Goal: Task Accomplishment & Management: Use online tool/utility

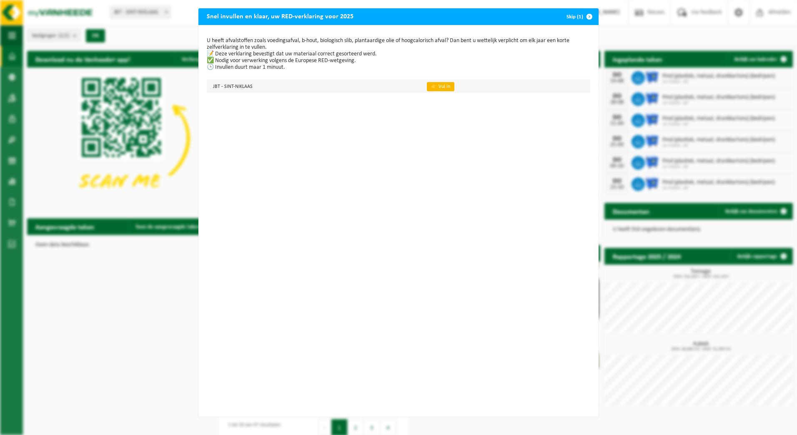
click at [432, 87] on link "👉 Vul in" at bounding box center [441, 86] width 28 height 9
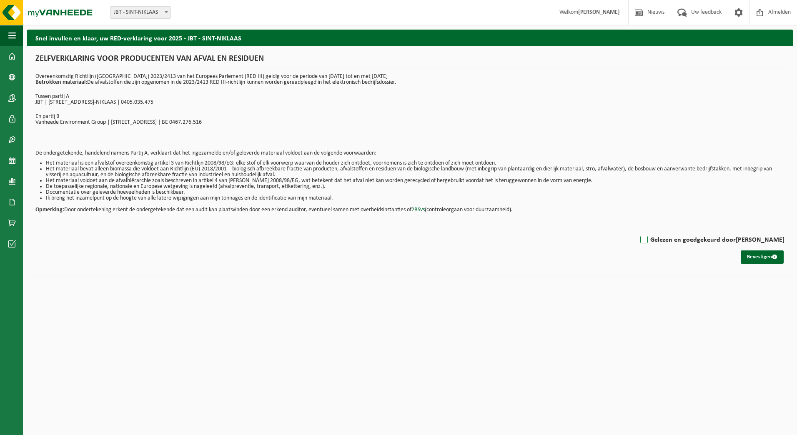
click at [641, 239] on label "Gelezen en goedgekeurd door JAN VANGANSBEKE" at bounding box center [711, 240] width 146 height 13
click at [784, 230] on input "Gelezen en goedgekeurd door JAN VANGANSBEKE" at bounding box center [784, 229] width 0 height 0
checkbox input "true"
click at [702, 283] on html "Vestiging: JBT - SINT-NIKLAAS JBT - SINT-NIKLAAS JBT - SINT-NIKLAAS Welkom JAN …" at bounding box center [398, 217] width 797 height 435
click at [762, 256] on button "Bevestigen" at bounding box center [761, 256] width 43 height 13
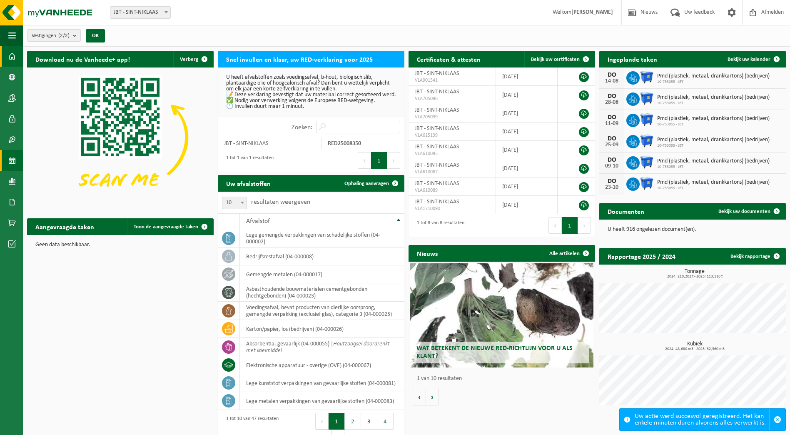
click at [11, 162] on span at bounding box center [12, 160] width 8 height 21
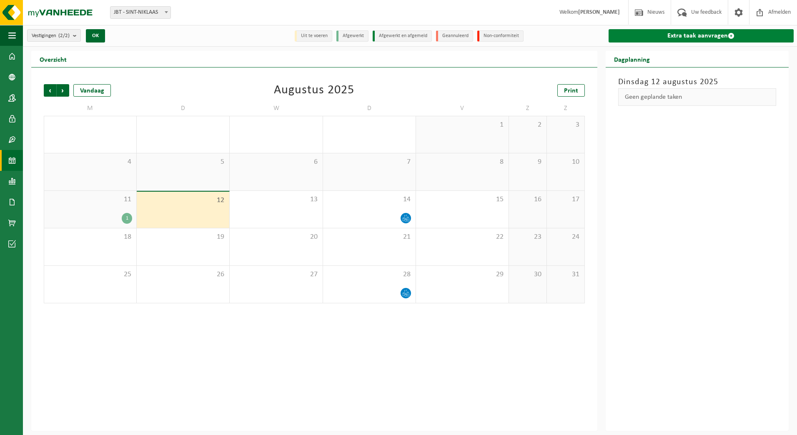
click at [693, 35] on link "Extra taak aanvragen" at bounding box center [700, 35] width 185 height 13
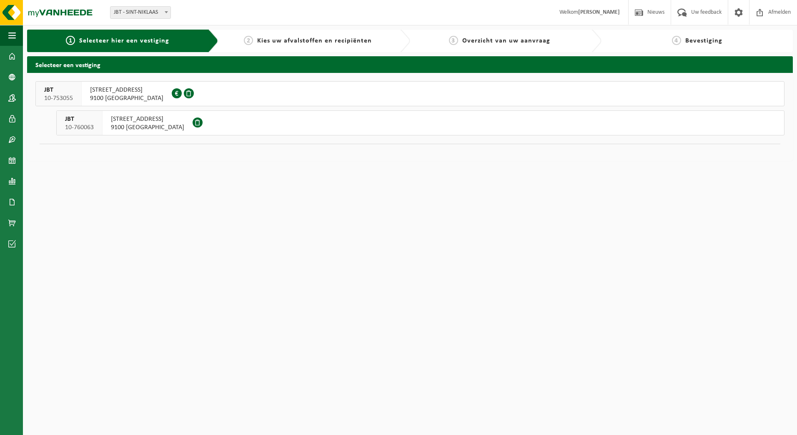
click at [119, 97] on span "9100 [GEOGRAPHIC_DATA]" at bounding box center [126, 98] width 73 height 8
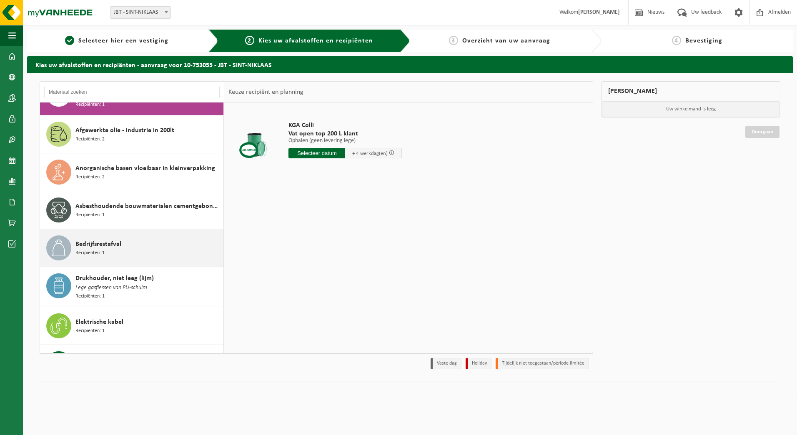
scroll to position [42, 0]
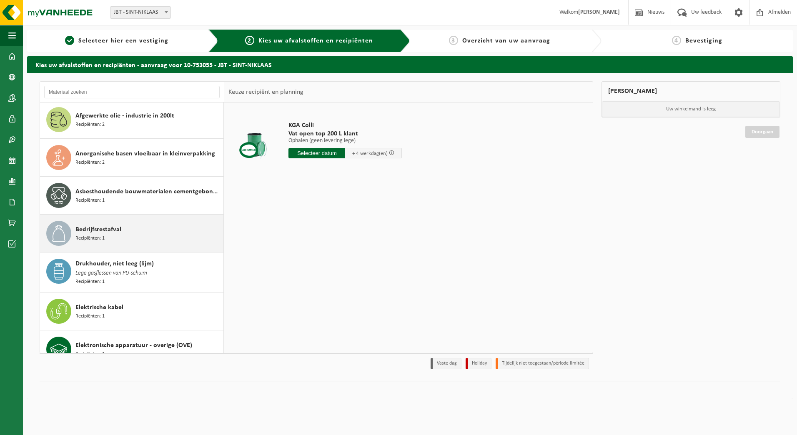
click at [103, 233] on span "Bedrijfsrestafval" at bounding box center [98, 230] width 46 height 10
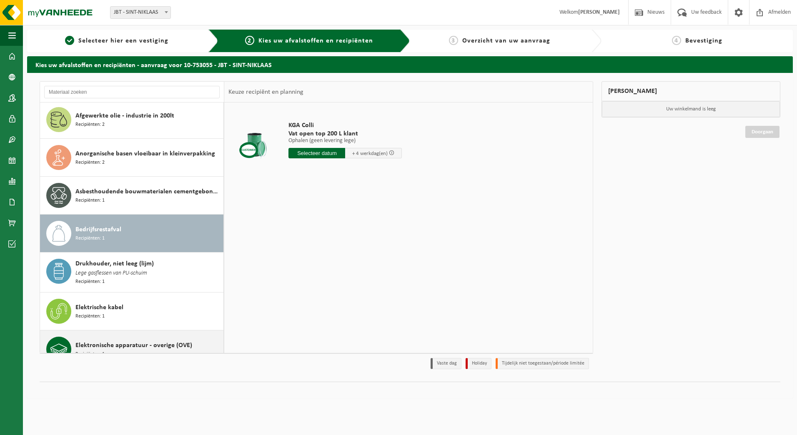
scroll to position [153, 0]
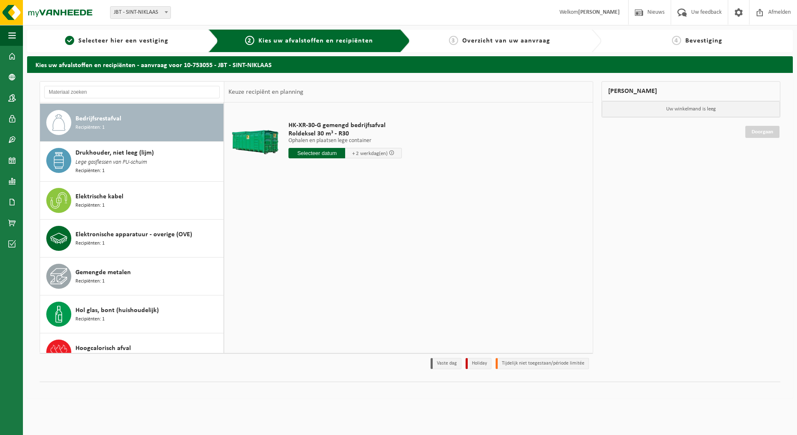
click at [325, 152] on input "text" at bounding box center [316, 153] width 57 height 10
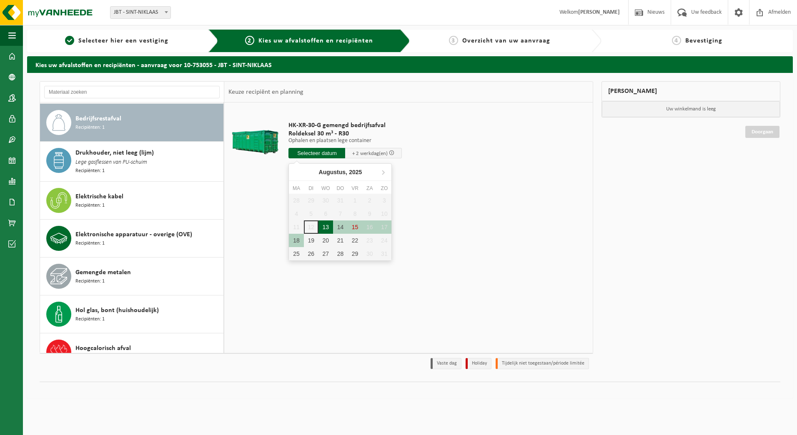
click at [325, 228] on div "13" at bounding box center [325, 226] width 15 height 13
type input "Van [DATE]"
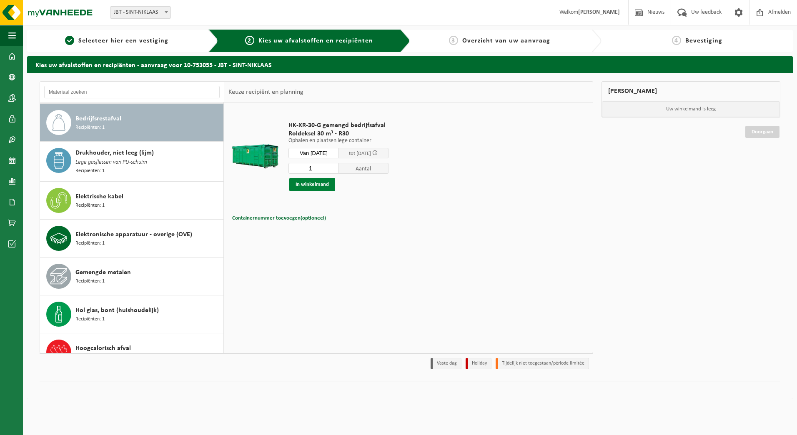
click at [310, 185] on button "In winkelmand" at bounding box center [312, 184] width 46 height 13
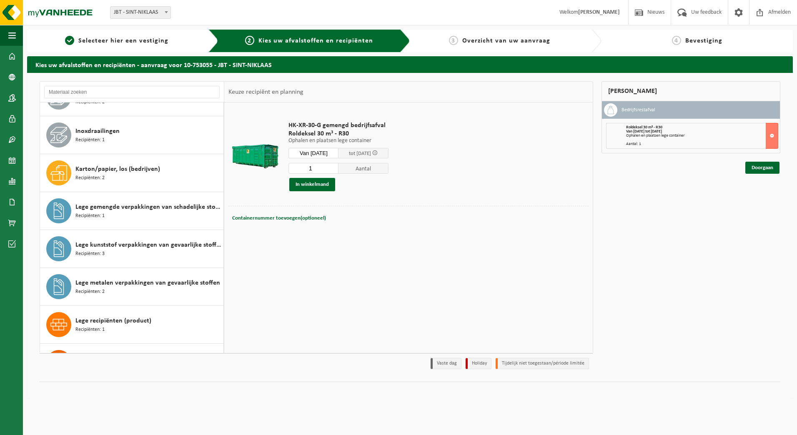
scroll to position [486, 0]
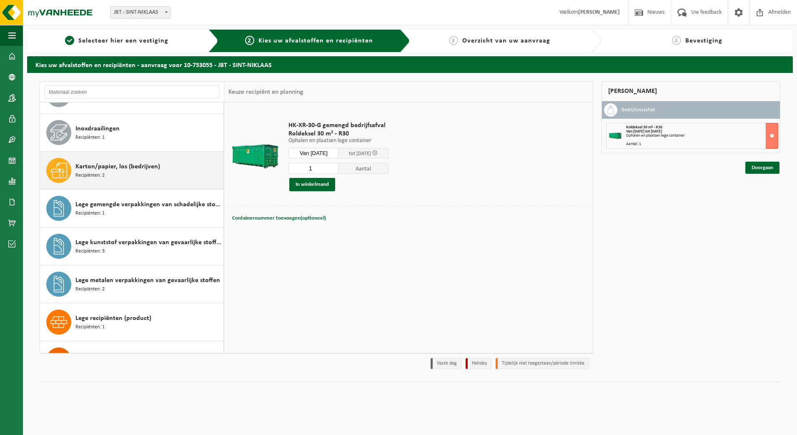
click at [96, 166] on span "Karton/papier, los (bedrijven)" at bounding box center [117, 167] width 85 height 10
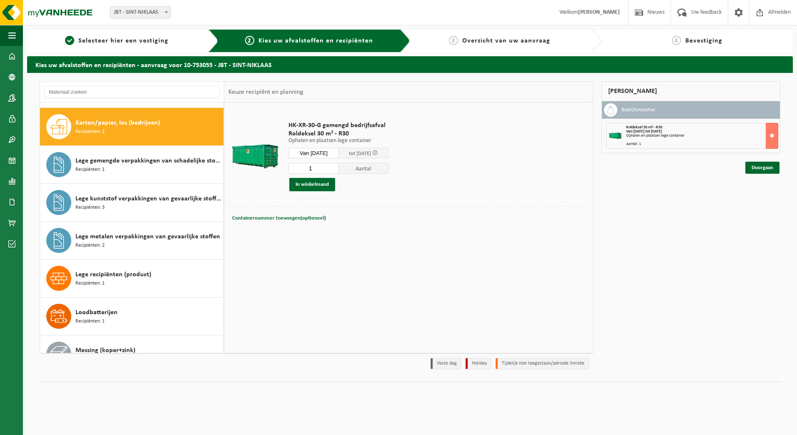
scroll to position [533, 0]
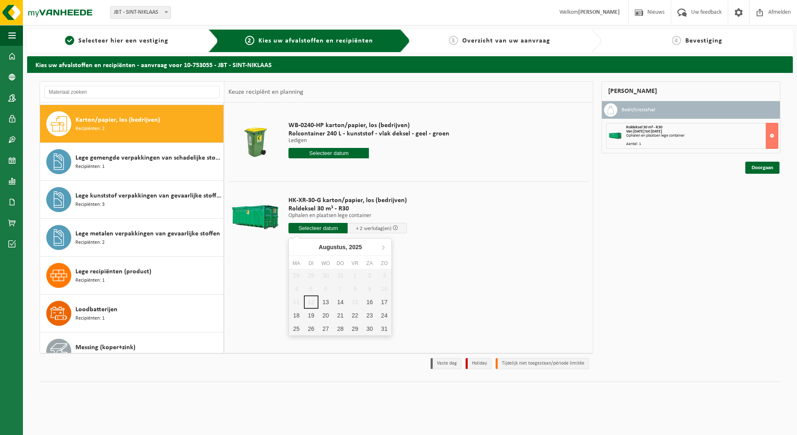
click at [325, 230] on input "text" at bounding box center [317, 228] width 59 height 10
click at [326, 304] on div "13" at bounding box center [325, 301] width 15 height 13
type input "Van 2025-08-13"
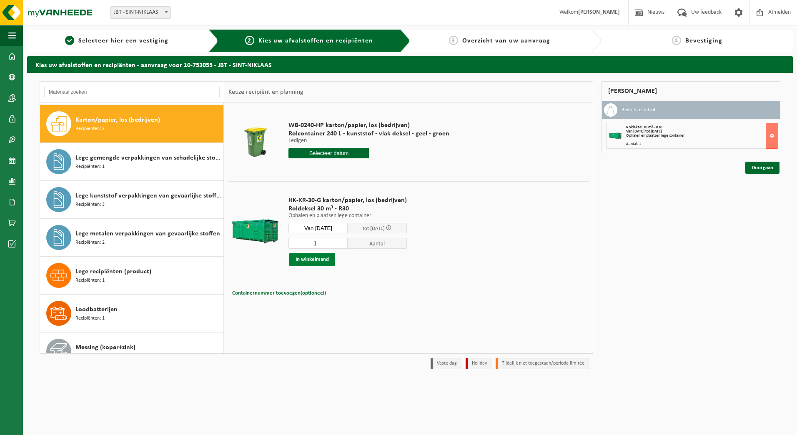
click at [325, 260] on button "In winkelmand" at bounding box center [312, 259] width 46 height 13
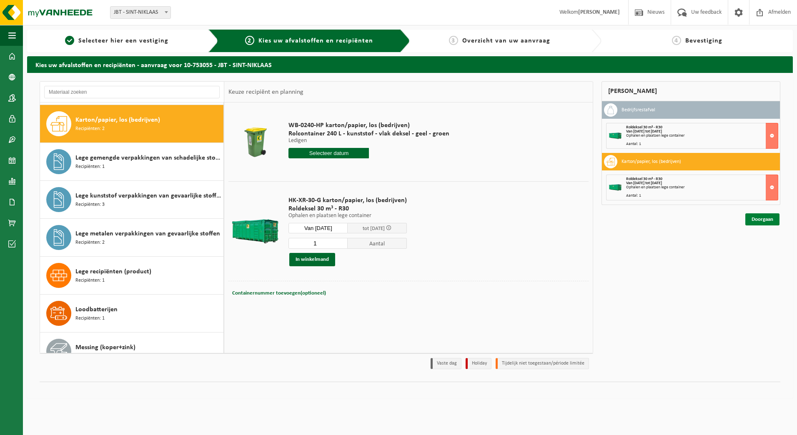
click at [769, 219] on link "Doorgaan" at bounding box center [762, 219] width 34 height 12
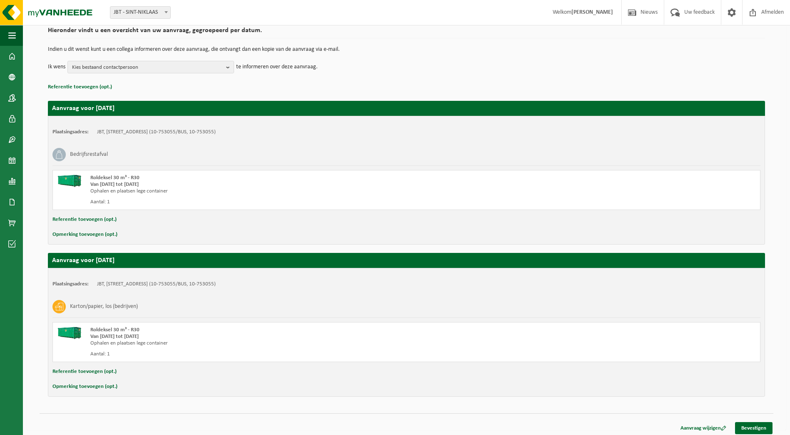
scroll to position [70, 0]
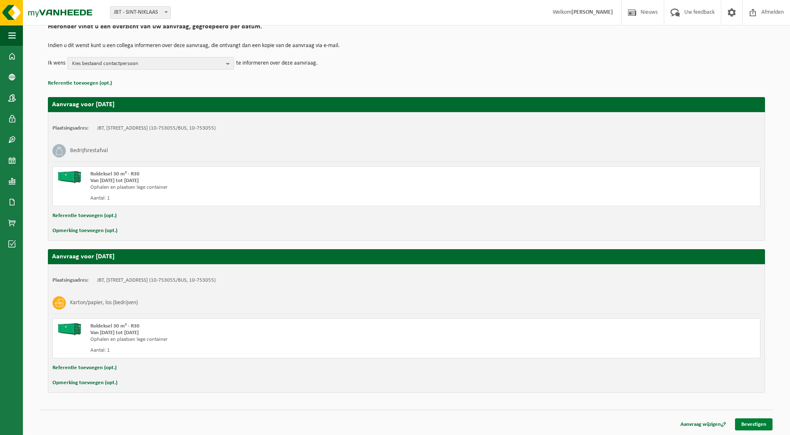
click at [765, 426] on link "Bevestigen" at bounding box center [754, 424] width 38 height 12
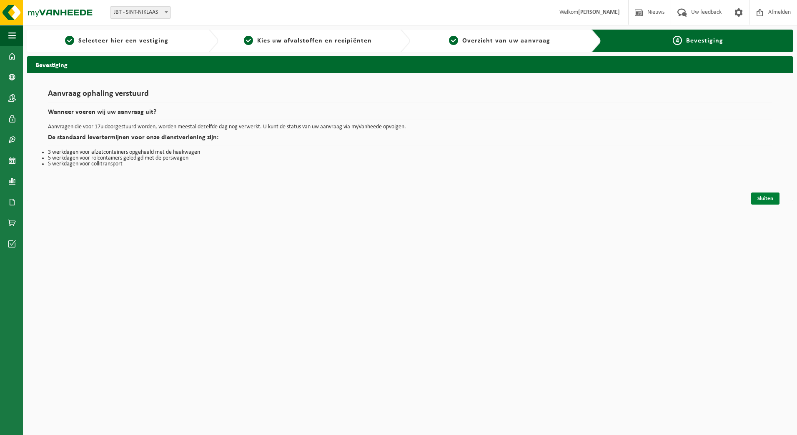
click at [767, 199] on link "Sluiten" at bounding box center [765, 199] width 28 height 12
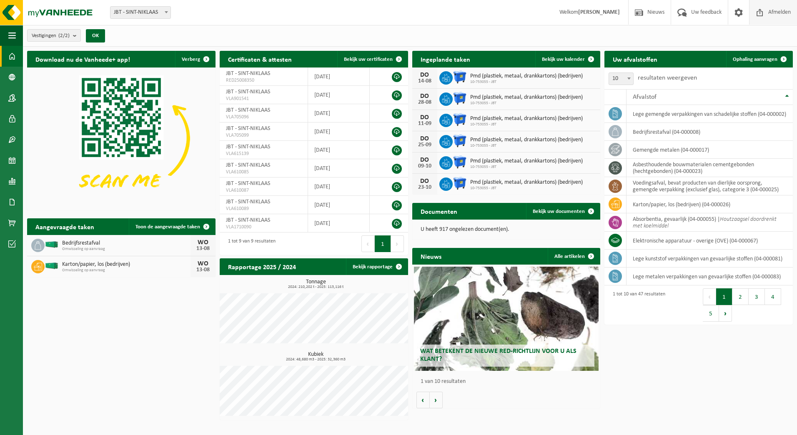
click at [774, 12] on span "Afmelden" at bounding box center [779, 12] width 27 height 25
click at [13, 163] on span at bounding box center [12, 160] width 8 height 21
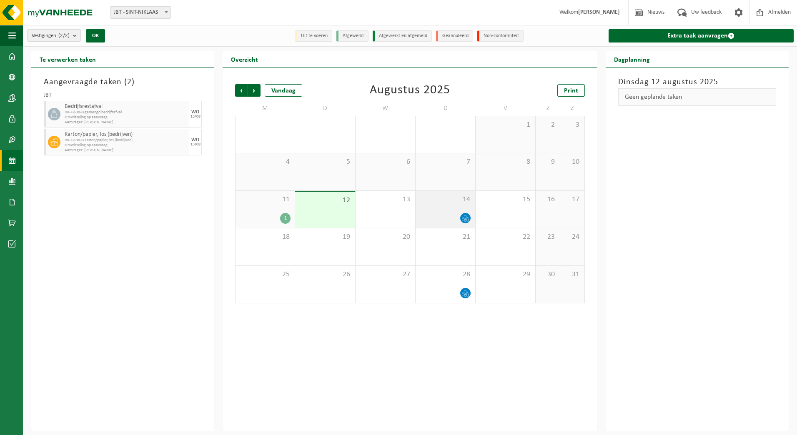
click at [464, 219] on icon at bounding box center [465, 218] width 7 height 7
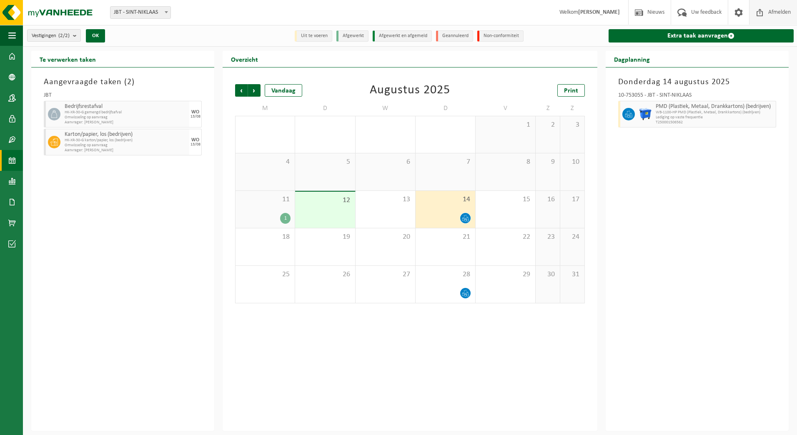
click at [781, 13] on span "Afmelden" at bounding box center [779, 12] width 27 height 25
